Goal: Transaction & Acquisition: Purchase product/service

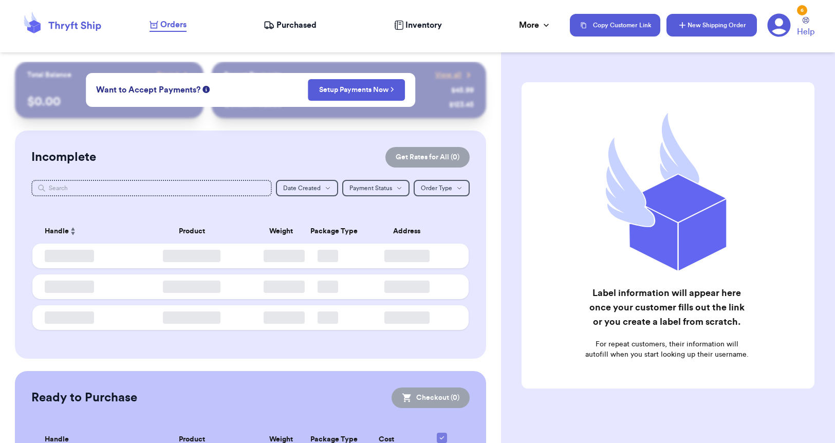
click at [739, 24] on button "New Shipping Order" at bounding box center [711, 25] width 90 height 23
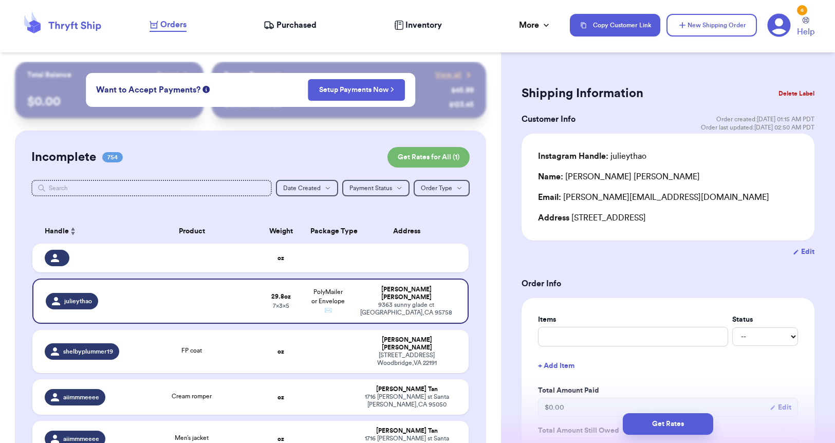
scroll to position [2, 0]
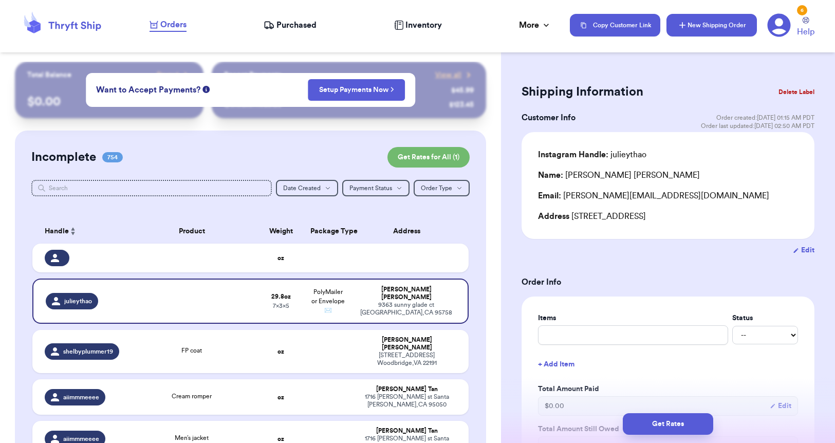
click at [718, 28] on button "New Shipping Order" at bounding box center [711, 25] width 90 height 23
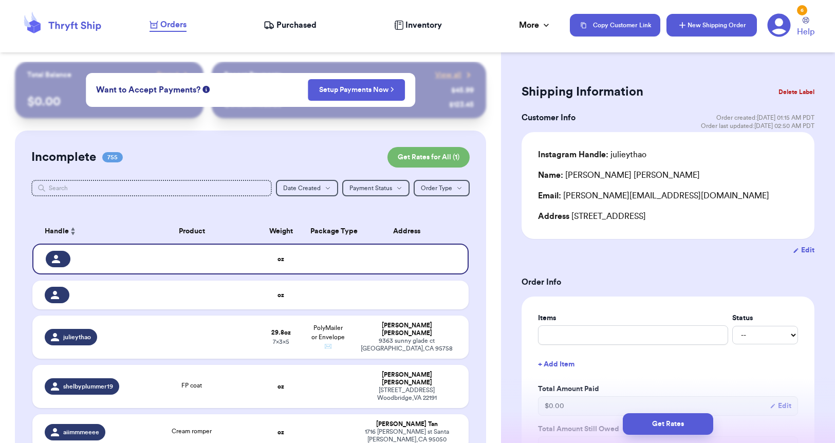
type input "0"
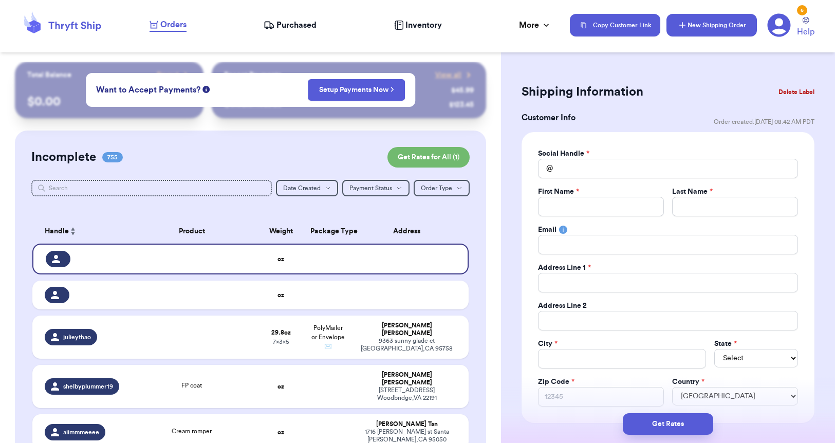
scroll to position [0, 0]
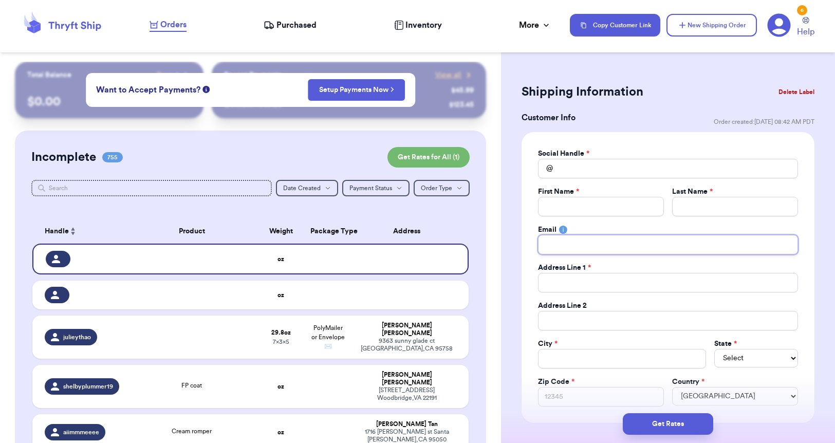
paste input "[EMAIL_ADDRESS][DOMAIN_NAME]"
type input "[EMAIL_ADDRESS][DOMAIN_NAME]"
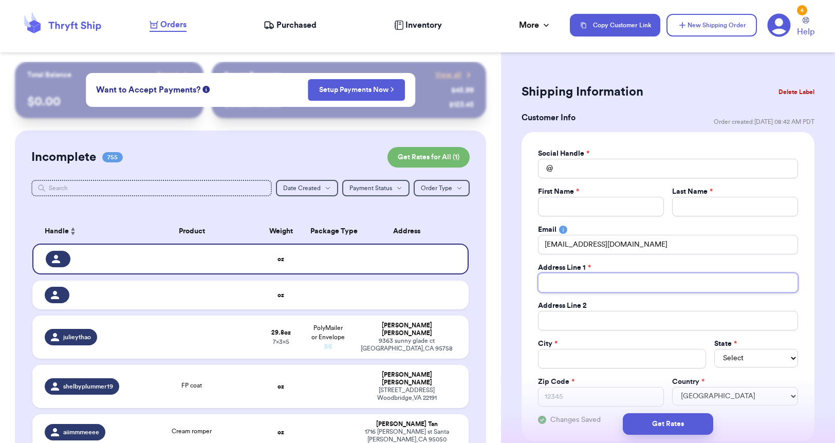
paste input "[STREET_ADDRESS][PERSON_NAME]"
type input "[STREET_ADDRESS][PERSON_NAME]"
paste input "riverside"
type input "riverside"
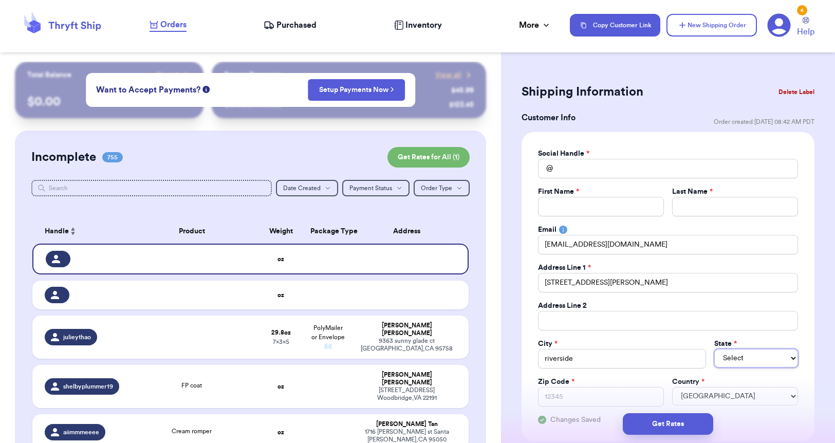
select select "CA"
paste input "92506"
type input "92506"
type input "L"
type input "LE"
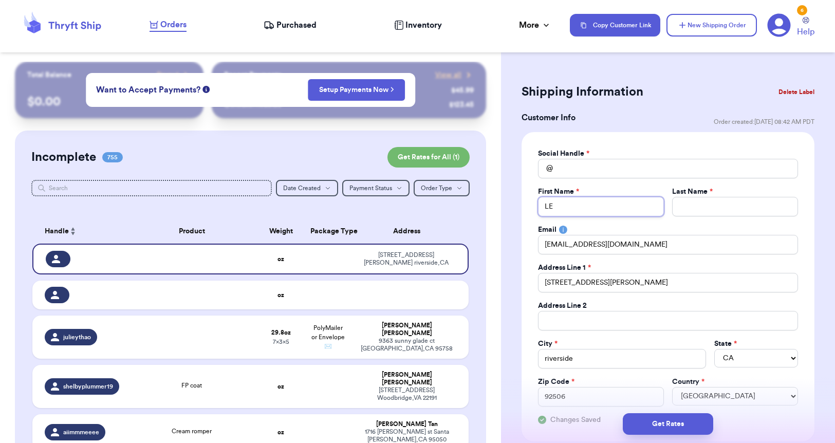
type input "LES"
type input "LESL"
type input "[PERSON_NAME]"
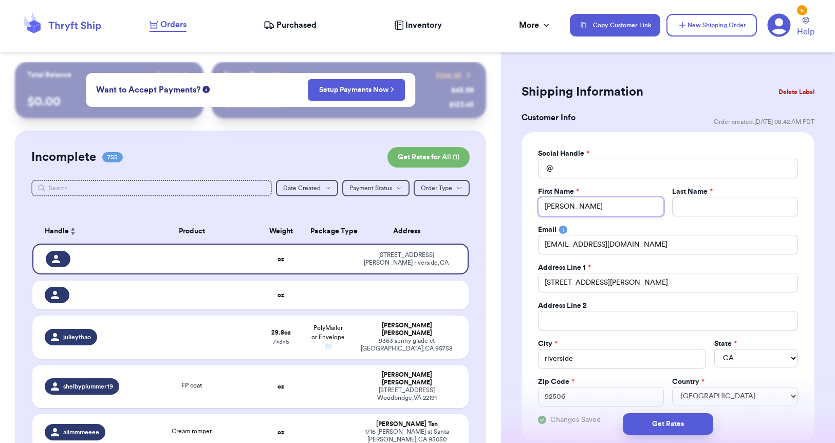
type input "[PERSON_NAME]"
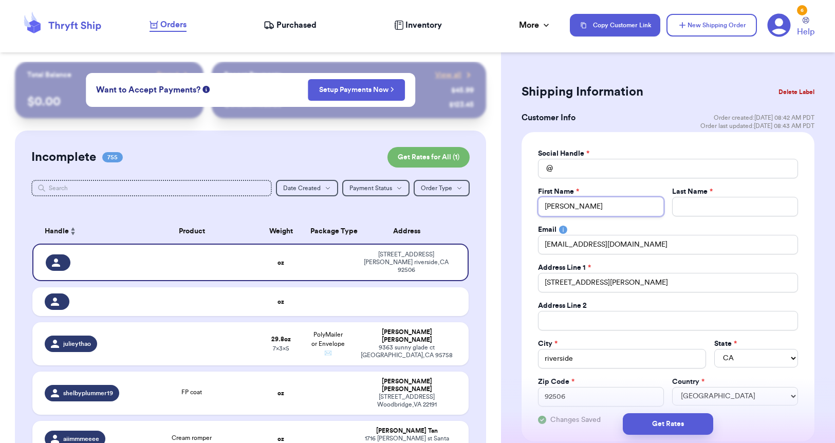
type input "[PERSON_NAME]"
type input "C"
type input "CH"
type input "CHU"
type input "CHUN"
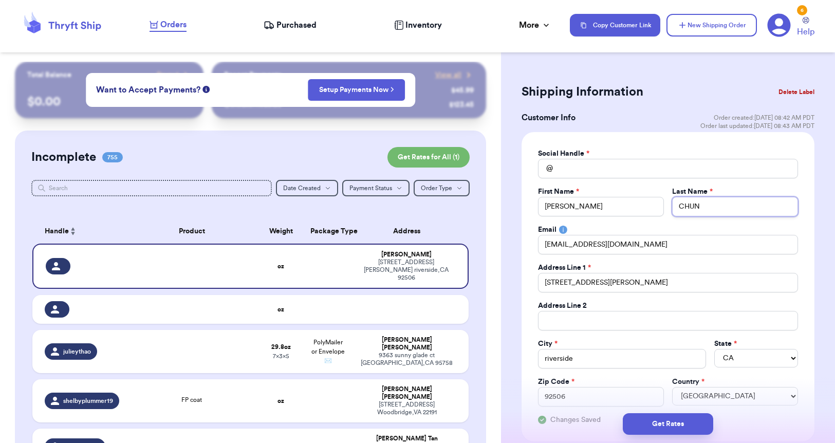
type input "CHUN"
click at [614, 161] on input "Total Amount Paid" at bounding box center [668, 169] width 260 height 20
paste input "holycrap_iactually"
type input "holycrap_iactually"
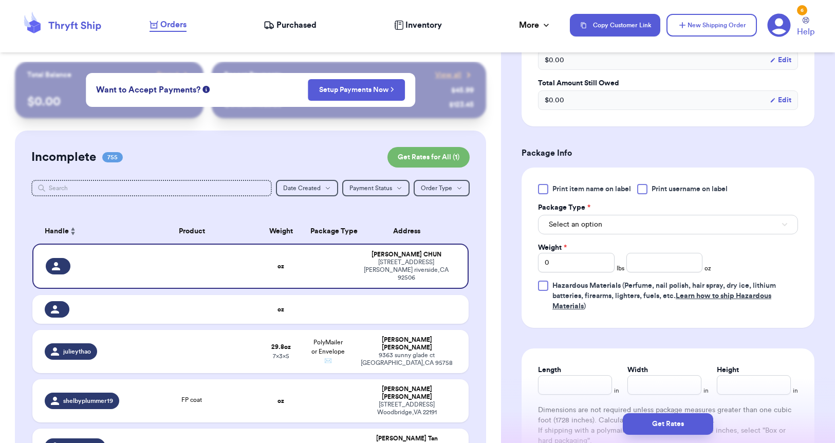
scroll to position [538, 0]
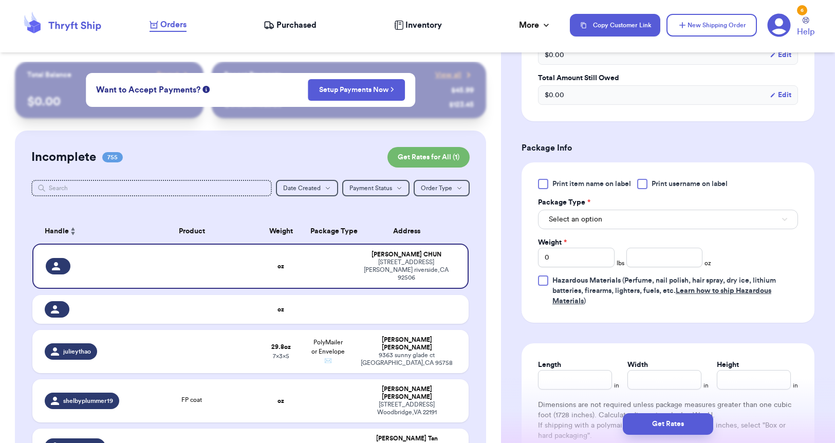
type input "holycrap_iactually"
click at [629, 222] on button "Select an option" at bounding box center [668, 220] width 260 height 20
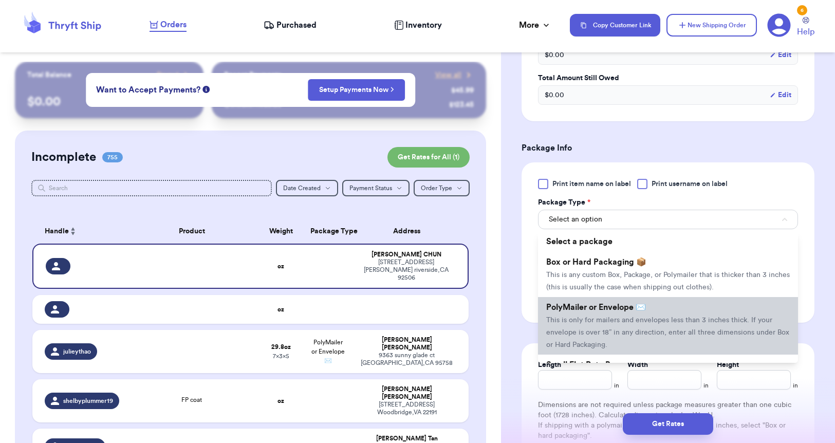
click at [653, 317] on span "This is only for mailers and envelopes less than 3 inches thick. If your envelo…" at bounding box center [667, 332] width 243 height 32
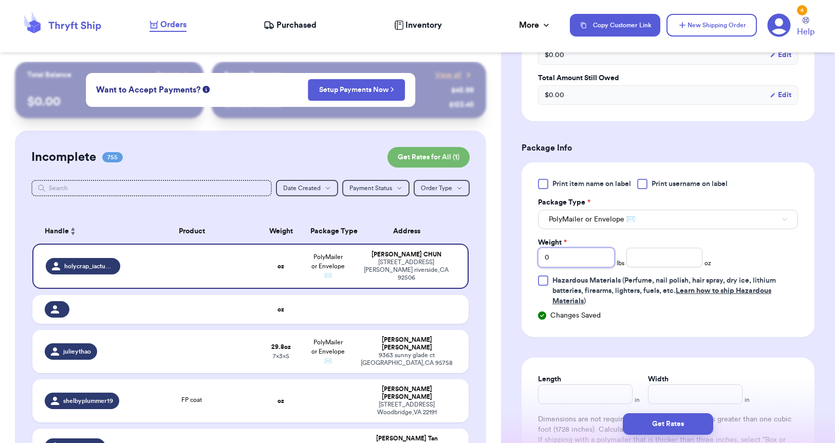
click at [605, 263] on input "0" at bounding box center [576, 258] width 77 height 20
type input "1"
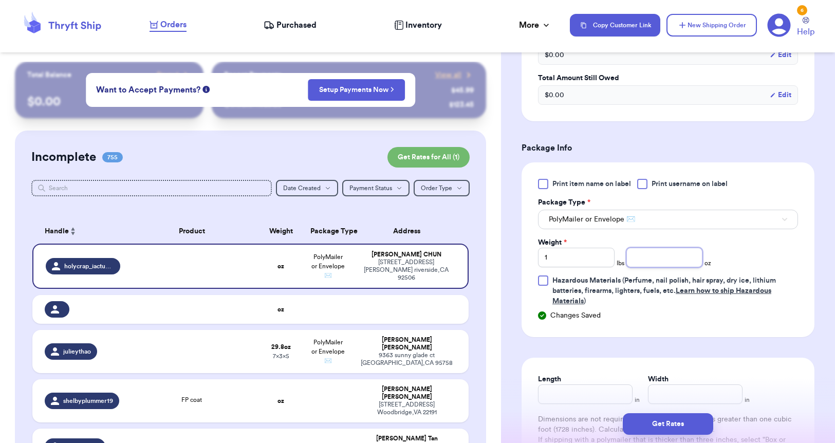
click at [685, 258] on input "number" at bounding box center [664, 258] width 77 height 20
type input "9.5"
click at [606, 386] on input "Length" at bounding box center [585, 394] width 95 height 20
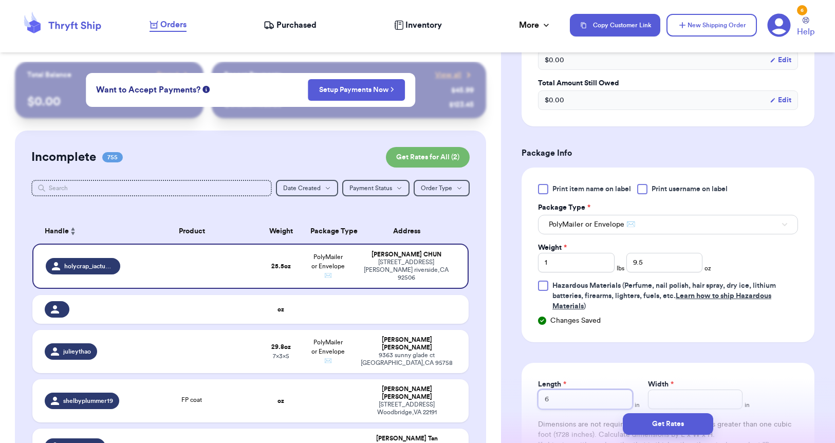
type input "6"
drag, startPoint x: 669, startPoint y: 385, endPoint x: 671, endPoint y: 399, distance: 13.5
click at [670, 385] on span "*" at bounding box center [671, 384] width 3 height 7
click at [669, 389] on input "Width *" at bounding box center [695, 399] width 95 height 20
click at [671, 399] on input "5" at bounding box center [695, 399] width 95 height 20
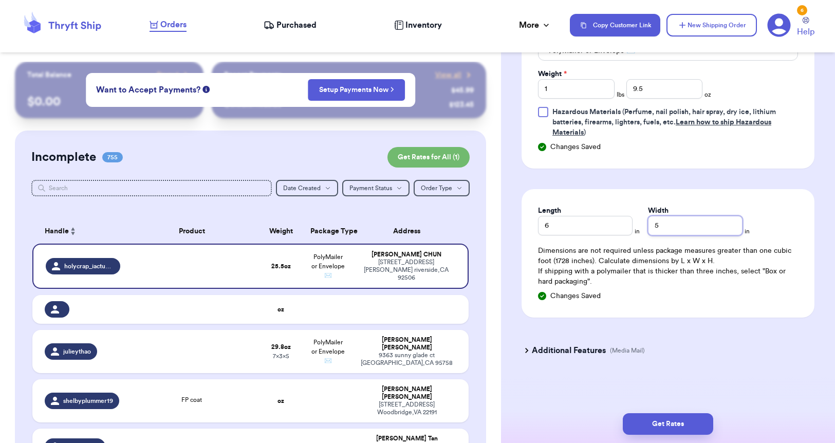
scroll to position [707, 0]
type input "5"
click at [664, 413] on div "Get Rates" at bounding box center [668, 424] width 334 height 38
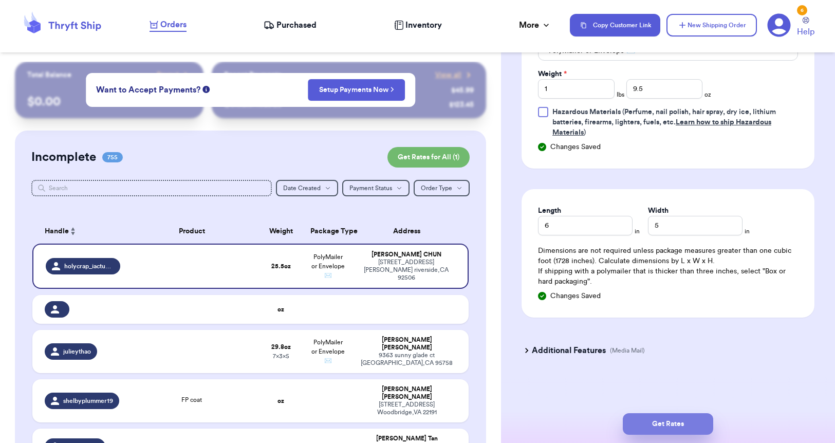
click at [667, 417] on button "Get Rates" at bounding box center [668, 424] width 90 height 22
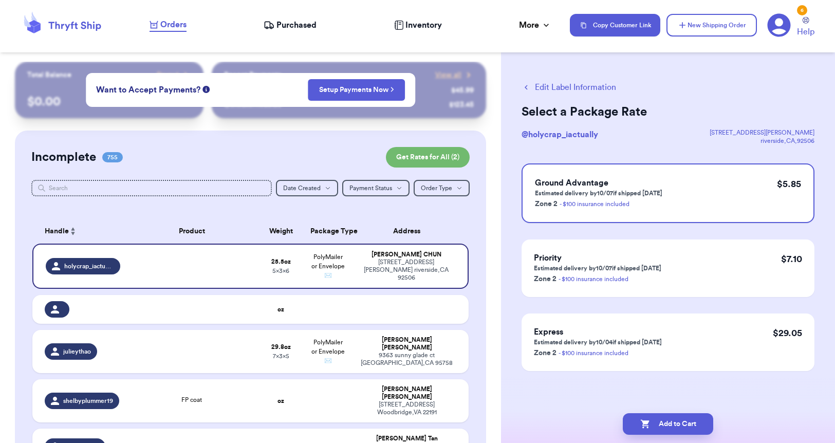
scroll to position [1, 0]
click at [668, 429] on button "Add to Cart" at bounding box center [668, 424] width 90 height 22
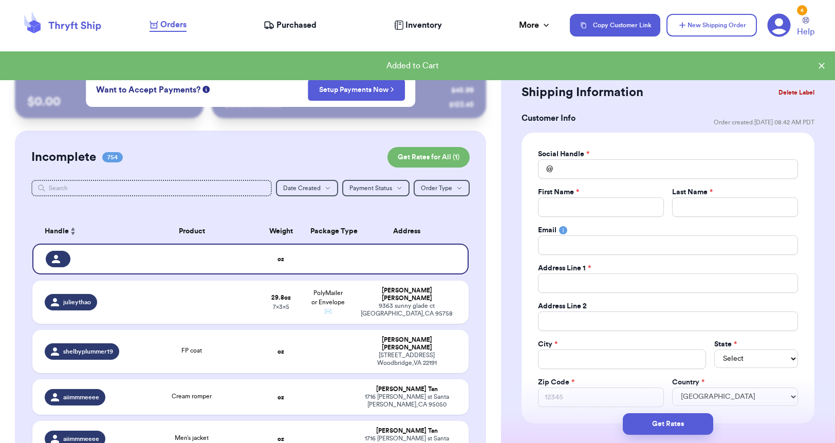
checkbox input "true"
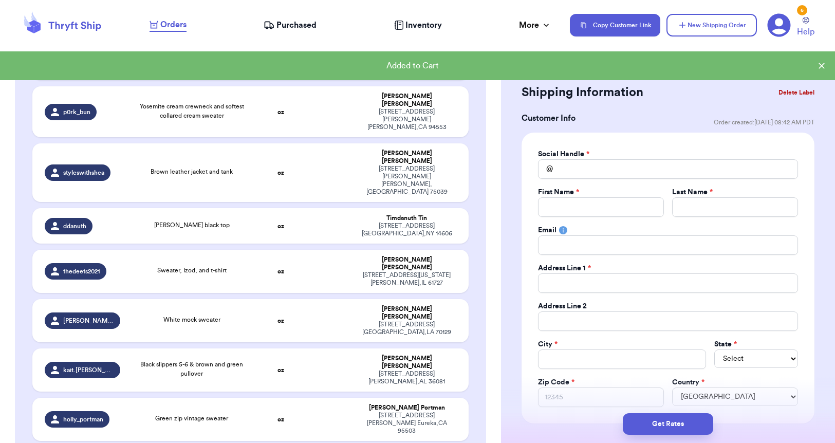
scroll to position [30560, 0]
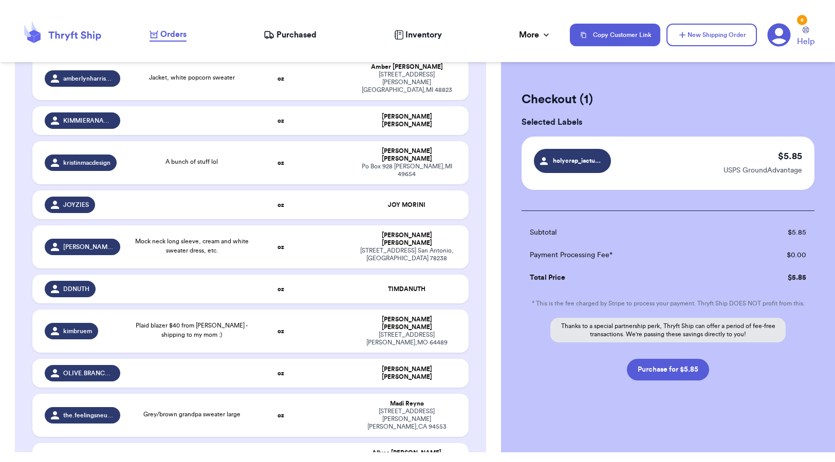
scroll to position [1, 0]
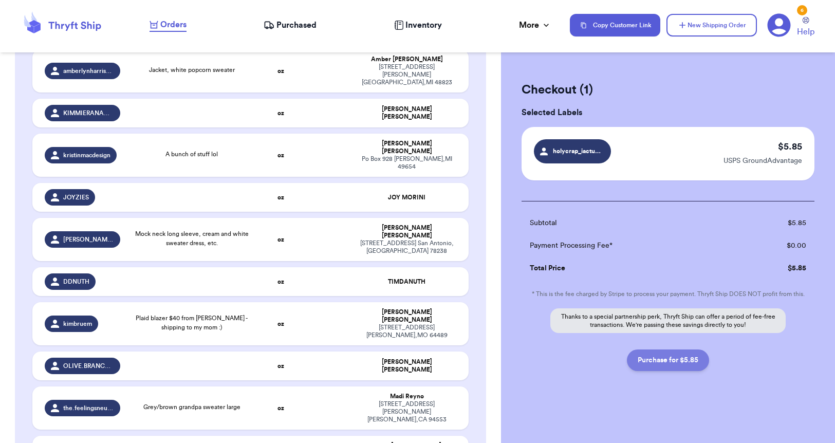
click at [676, 358] on button "Purchase for $5.85" at bounding box center [668, 360] width 82 height 22
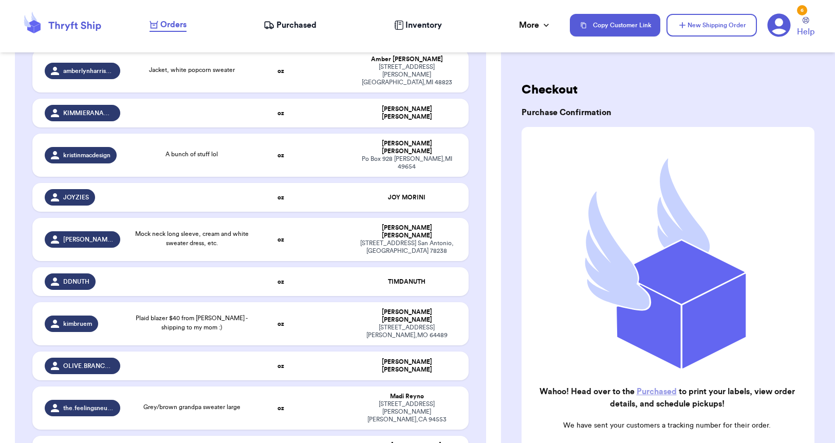
checkbox input "false"
click at [300, 30] on span "Purchased" at bounding box center [296, 25] width 40 height 12
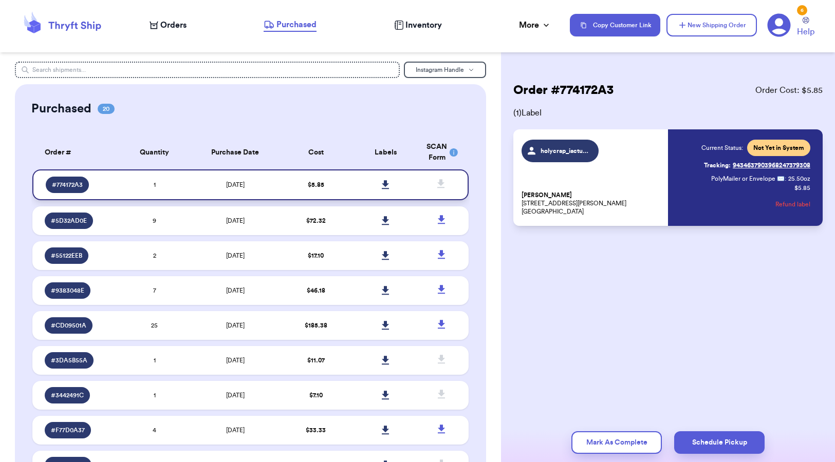
click at [384, 189] on icon at bounding box center [386, 184] width 8 height 9
